Goal: Share content: Share content

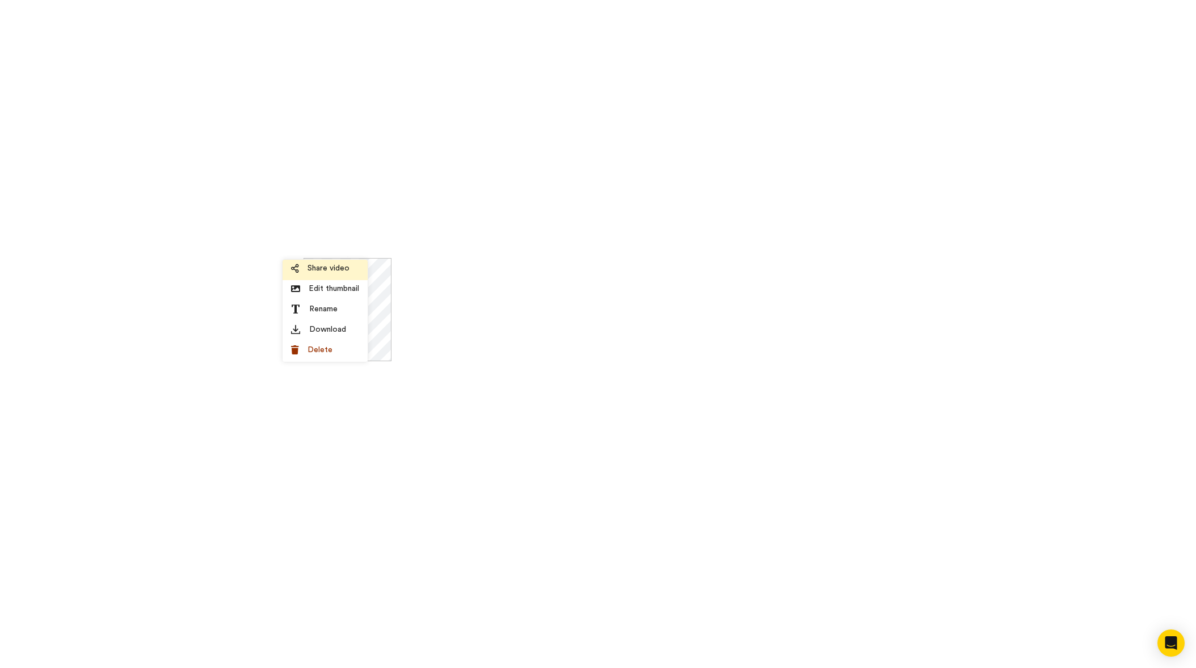
click at [332, 272] on span "Share video" at bounding box center [328, 268] width 42 height 11
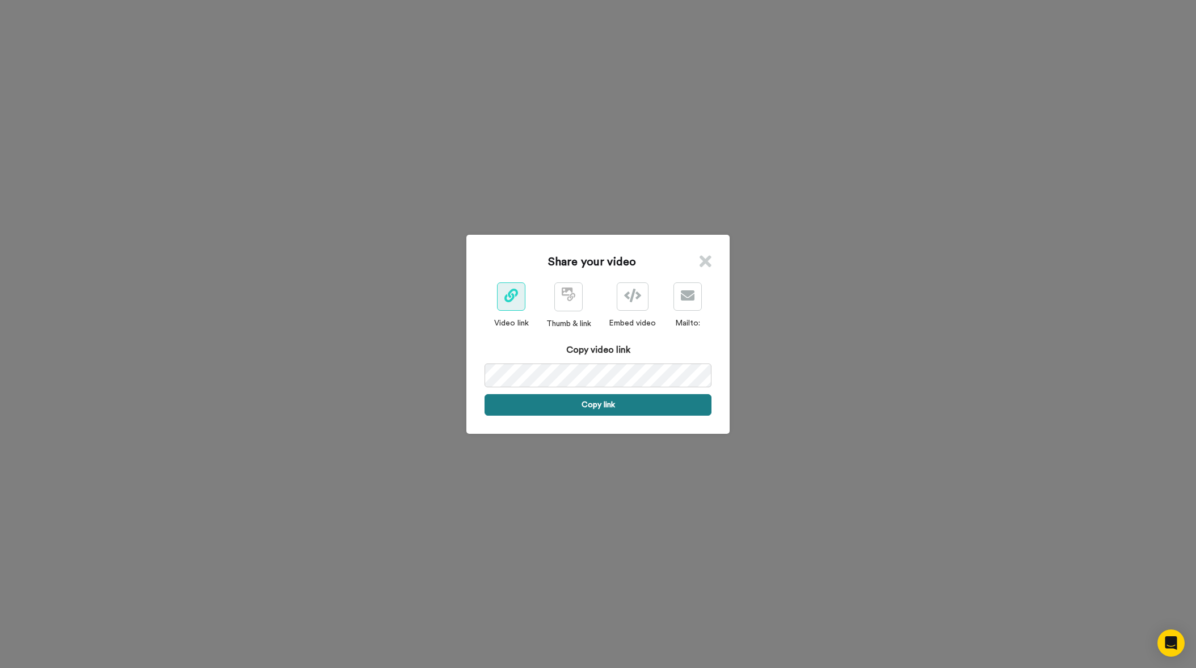
click at [602, 401] on button "Copy link" at bounding box center [597, 405] width 227 height 22
click at [701, 255] on icon at bounding box center [706, 261] width 12 height 17
